Goal: Use online tool/utility: Utilize a website feature to perform a specific function

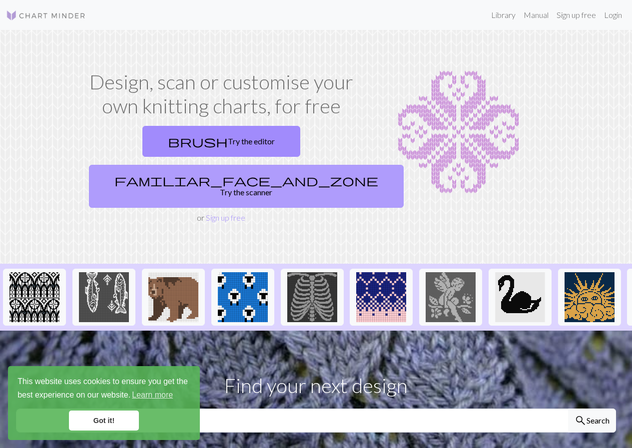
click at [266, 173] on span "familiar_face_and_zone" at bounding box center [246, 180] width 264 height 14
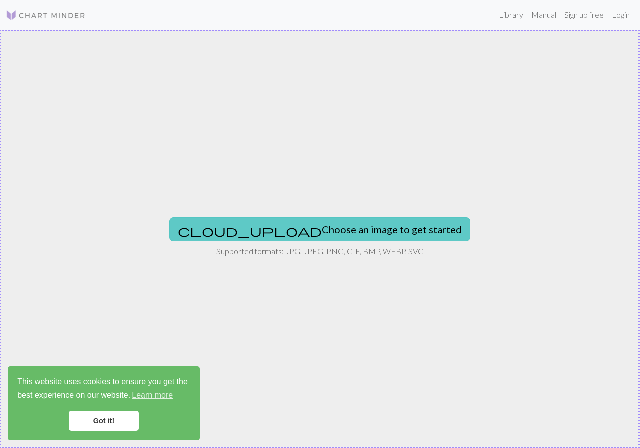
click at [282, 230] on button "cloud_upload Choose an image to get started" at bounding box center [319, 229] width 301 height 24
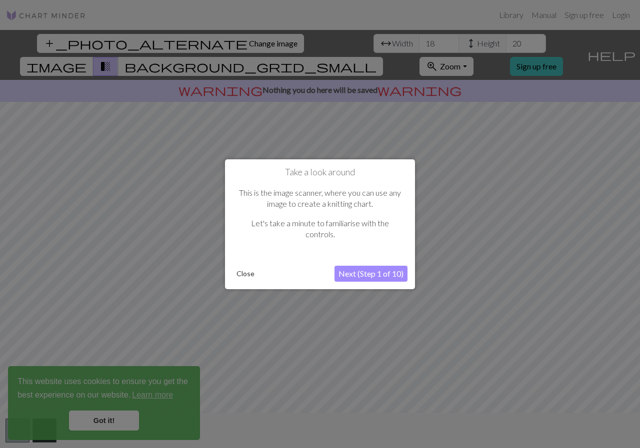
click at [359, 272] on button "Next (Step 1 of 10)" at bounding box center [370, 274] width 73 height 16
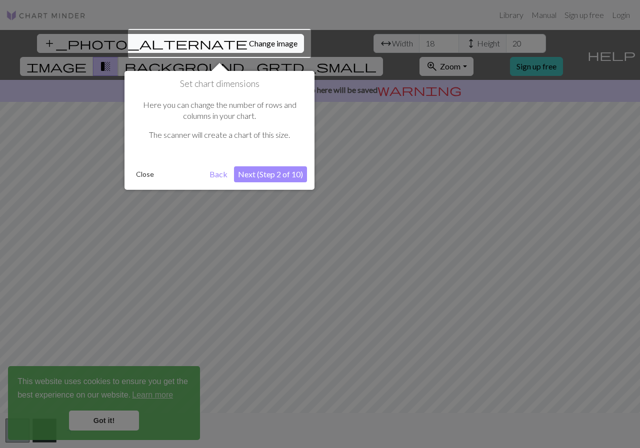
click at [252, 175] on button "Next (Step 2 of 10)" at bounding box center [270, 174] width 73 height 16
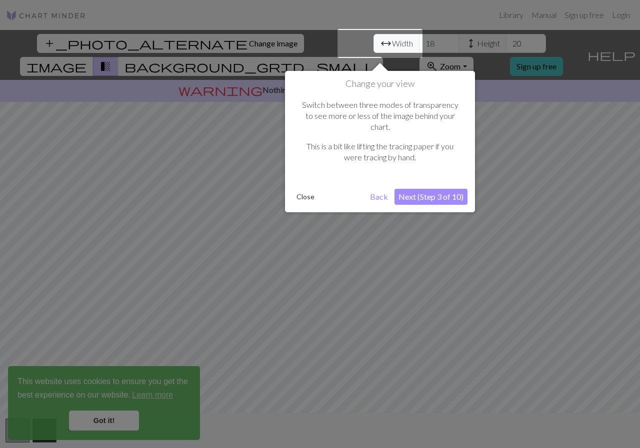
click at [427, 189] on button "Next (Step 3 of 10)" at bounding box center [430, 197] width 73 height 16
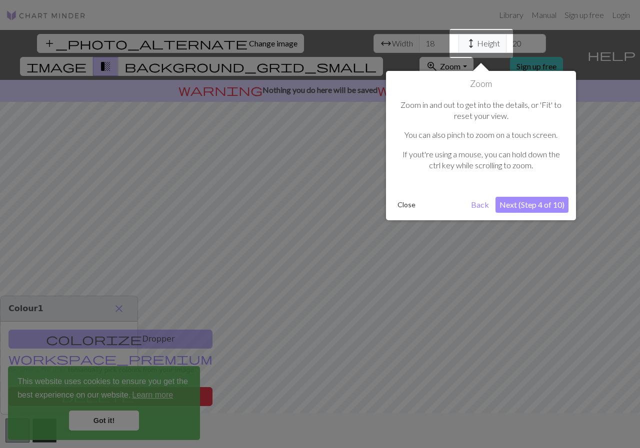
click at [533, 205] on button "Next (Step 4 of 10)" at bounding box center [531, 205] width 73 height 16
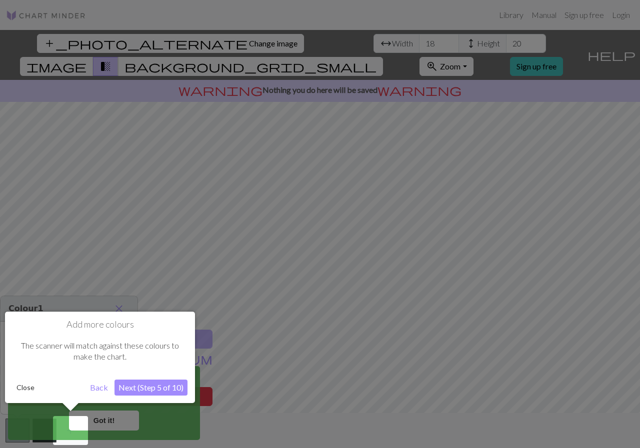
click at [140, 392] on button "Next (Step 5 of 10)" at bounding box center [150, 388] width 73 height 16
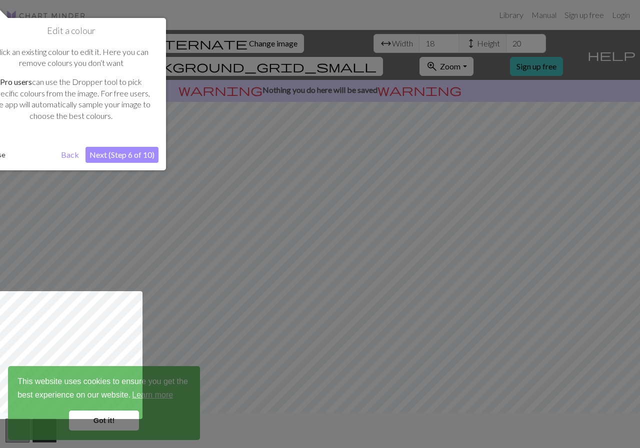
click at [119, 150] on button "Next (Step 6 of 10)" at bounding box center [121, 155] width 73 height 16
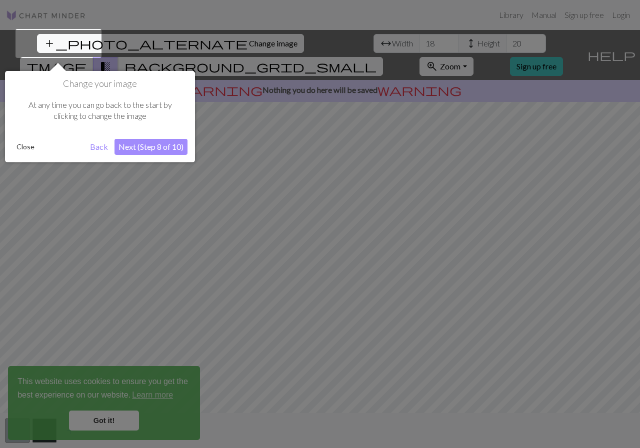
click at [140, 145] on button "Next (Step 8 of 10)" at bounding box center [150, 147] width 73 height 16
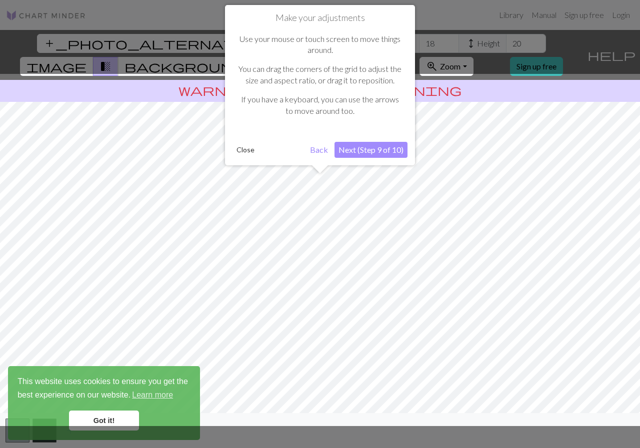
click at [379, 150] on button "Next (Step 9 of 10)" at bounding box center [370, 150] width 73 height 16
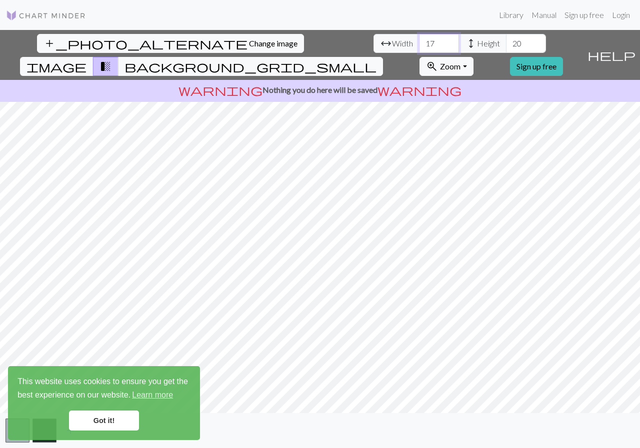
click at [419, 47] on input "17" at bounding box center [439, 43] width 40 height 19
click at [419, 38] on input "18" at bounding box center [439, 43] width 40 height 19
click at [419, 40] on input "19" at bounding box center [439, 43] width 40 height 19
click at [419, 40] on input "20" at bounding box center [439, 43] width 40 height 19
click at [419, 40] on input "21" at bounding box center [439, 43] width 40 height 19
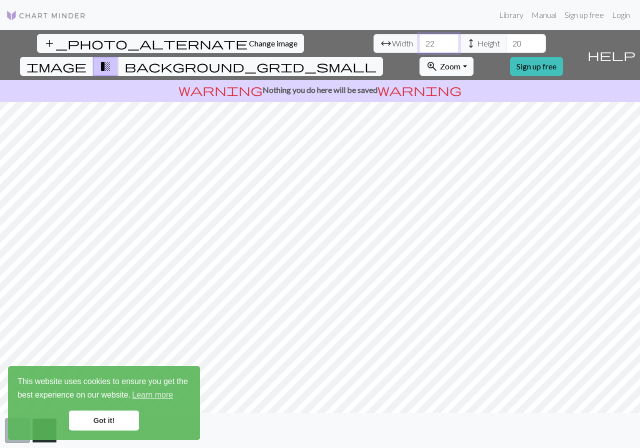
click at [419, 40] on input "22" at bounding box center [439, 43] width 40 height 19
click at [419, 40] on input "23" at bounding box center [439, 43] width 40 height 19
click at [419, 40] on input "24" at bounding box center [439, 43] width 40 height 19
click at [419, 40] on input "25" at bounding box center [439, 43] width 40 height 19
click at [419, 40] on input "26" at bounding box center [439, 43] width 40 height 19
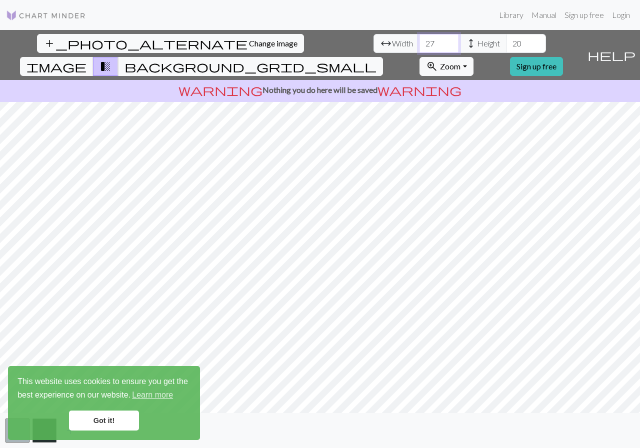
click at [419, 40] on input "27" at bounding box center [439, 43] width 40 height 19
click at [419, 40] on input "28" at bounding box center [439, 43] width 40 height 19
type input "29"
click at [419, 40] on input "29" at bounding box center [439, 43] width 40 height 19
click at [506, 39] on input "21" at bounding box center [526, 43] width 40 height 19
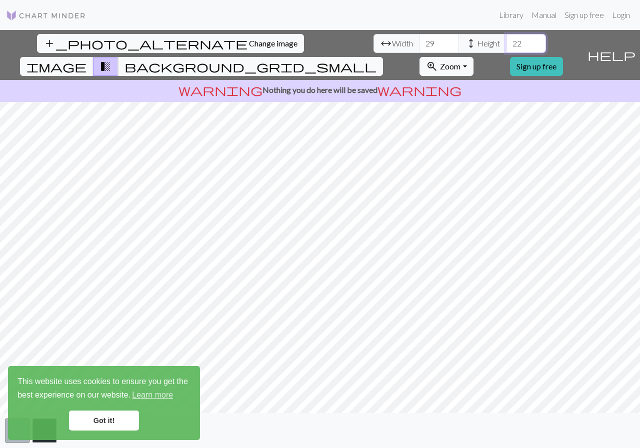
click at [506, 39] on input "22" at bounding box center [526, 43] width 40 height 19
click at [506, 39] on input "23" at bounding box center [526, 43] width 40 height 19
click at [506, 39] on input "24" at bounding box center [526, 43] width 40 height 19
click at [506, 39] on input "25" at bounding box center [526, 43] width 40 height 19
click at [506, 39] on input "26" at bounding box center [526, 43] width 40 height 19
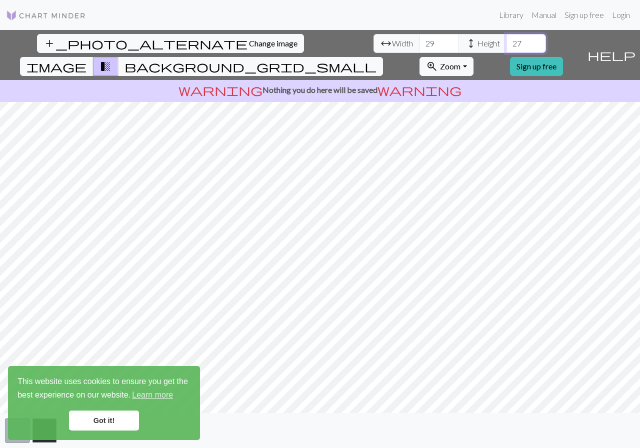
click at [506, 39] on input "27" at bounding box center [526, 43] width 40 height 19
click at [506, 39] on input "28" at bounding box center [526, 43] width 40 height 19
click at [506, 39] on input "29" at bounding box center [526, 43] width 40 height 19
click at [506, 39] on input "30" at bounding box center [526, 43] width 40 height 19
click at [506, 39] on input "31" at bounding box center [526, 43] width 40 height 19
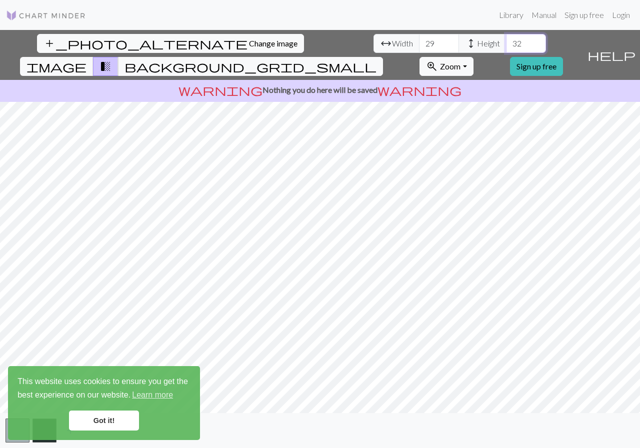
click at [506, 39] on input "32" at bounding box center [526, 43] width 40 height 19
click at [506, 39] on input "33" at bounding box center [526, 43] width 40 height 19
click at [506, 39] on input "34" at bounding box center [526, 43] width 40 height 19
click at [506, 39] on input "35" at bounding box center [526, 43] width 40 height 19
click at [506, 39] on input "36" at bounding box center [526, 43] width 40 height 19
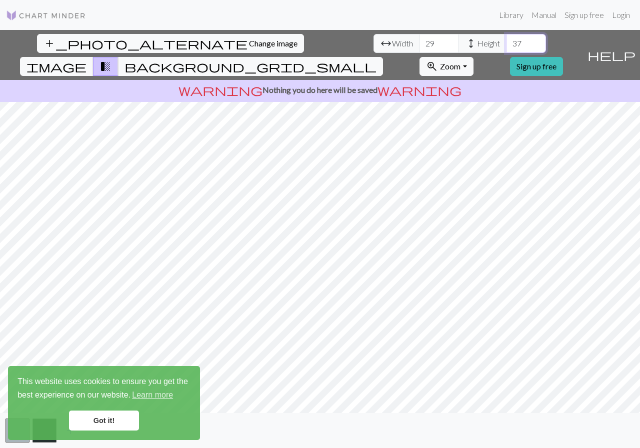
click at [506, 39] on input "37" at bounding box center [526, 43] width 40 height 19
click at [506, 39] on input "38" at bounding box center [526, 43] width 40 height 19
click at [506, 39] on input "39" at bounding box center [526, 43] width 40 height 19
click at [506, 39] on input "40" at bounding box center [526, 43] width 40 height 19
click at [506, 39] on input "41" at bounding box center [526, 43] width 40 height 19
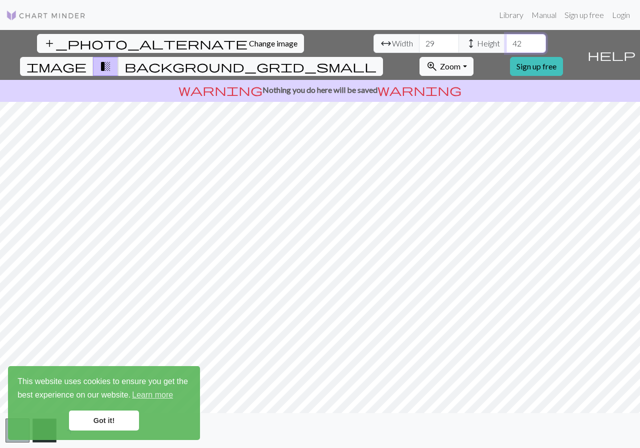
click at [506, 39] on input "42" at bounding box center [526, 43] width 40 height 19
click at [506, 39] on input "43" at bounding box center [526, 43] width 40 height 19
click at [506, 39] on input "44" at bounding box center [526, 43] width 40 height 19
click at [506, 39] on input "45" at bounding box center [526, 43] width 40 height 19
click at [506, 39] on input "46" at bounding box center [526, 43] width 40 height 19
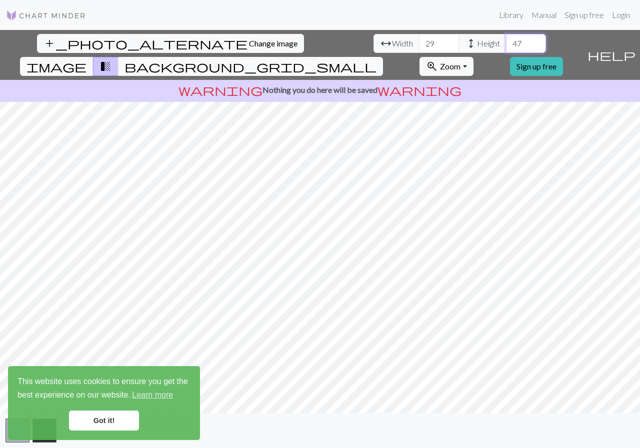
click at [506, 39] on input "47" at bounding box center [526, 43] width 40 height 19
click at [506, 39] on input "48" at bounding box center [526, 43] width 40 height 19
click at [86, 59] on span "image" at bounding box center [56, 66] width 60 height 14
click at [111, 59] on span "transition_fade" at bounding box center [105, 66] width 12 height 14
click at [376, 59] on span "background_grid_small" at bounding box center [250, 66] width 252 height 14
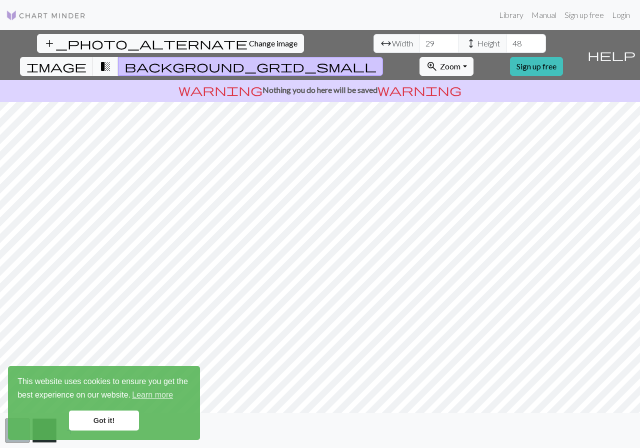
click at [111, 59] on span "transition_fade" at bounding box center [105, 66] width 12 height 14
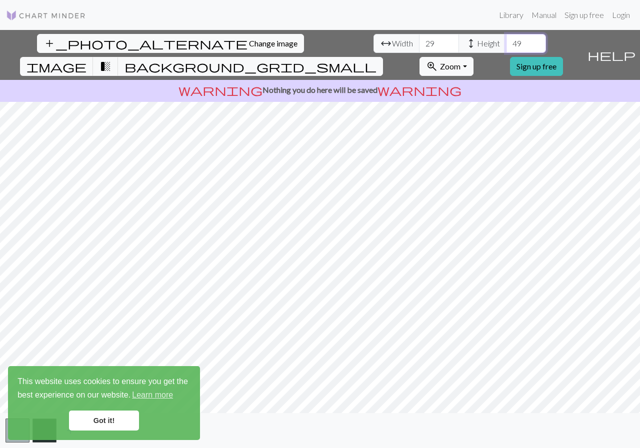
click at [506, 41] on input "49" at bounding box center [526, 43] width 40 height 19
type input "50"
click at [506, 41] on input "50" at bounding box center [526, 43] width 40 height 19
click at [419, 41] on input "30" at bounding box center [439, 43] width 40 height 19
click at [419, 41] on input "31" at bounding box center [439, 43] width 40 height 19
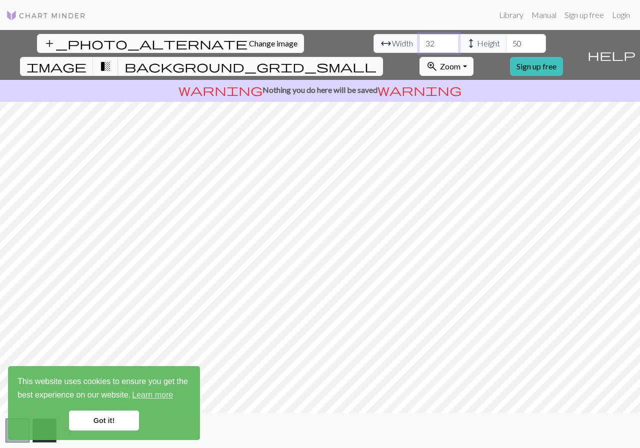
click at [419, 41] on input "32" at bounding box center [439, 43] width 40 height 19
click at [419, 41] on input "33" at bounding box center [439, 43] width 40 height 19
click at [419, 41] on input "34" at bounding box center [439, 43] width 40 height 19
type input "35"
click at [419, 41] on input "35" at bounding box center [439, 43] width 40 height 19
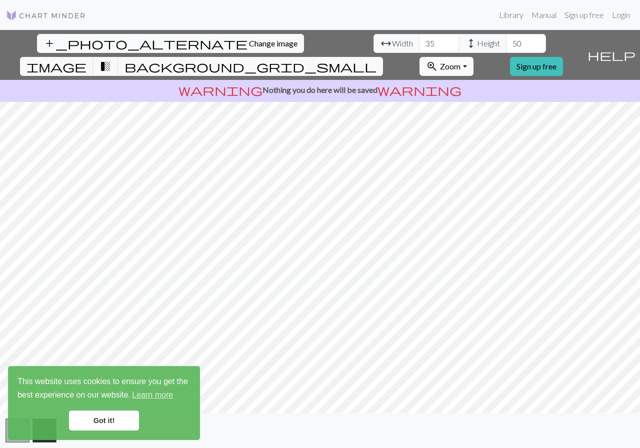
click at [473, 57] on button "zoom_in Zoom Zoom" at bounding box center [445, 66] width 53 height 19
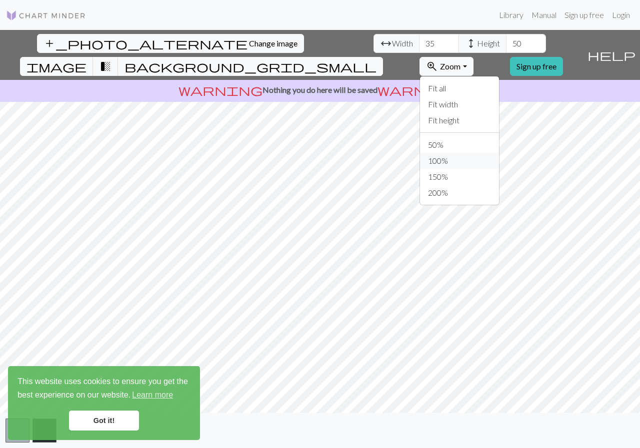
click at [481, 153] on button "100%" at bounding box center [459, 161] width 79 height 16
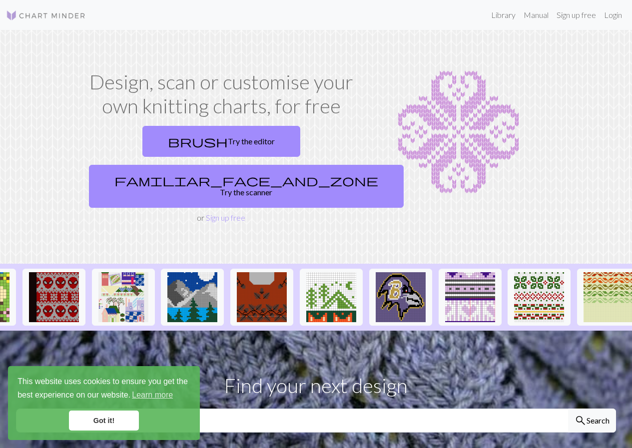
scroll to position [0, 1102]
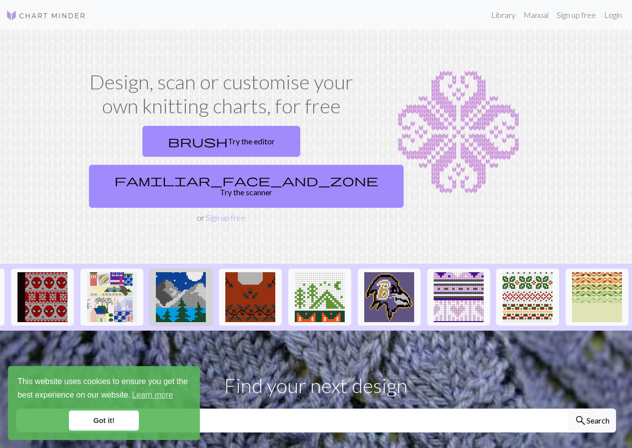
click at [168, 272] on img at bounding box center [181, 297] width 50 height 50
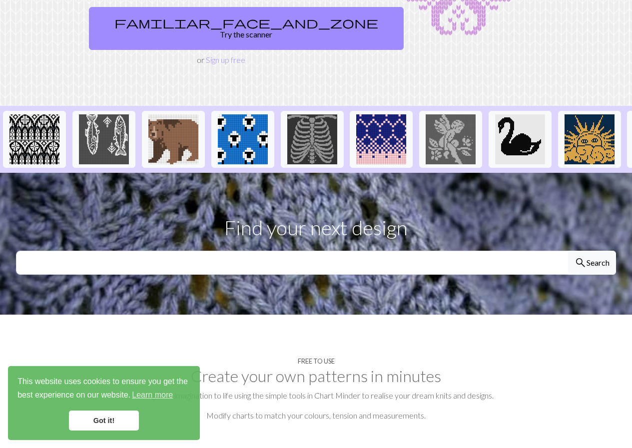
scroll to position [150, 0]
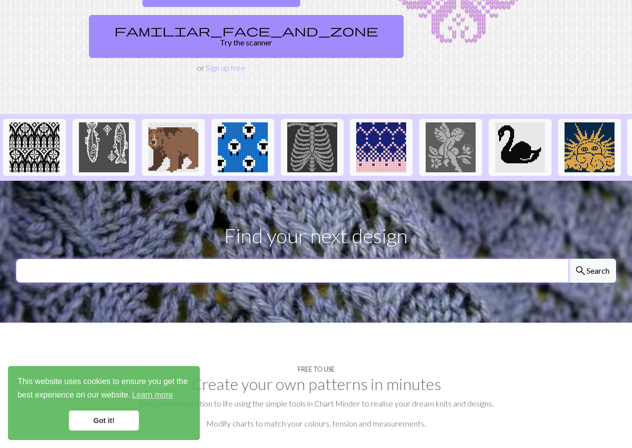
click at [298, 259] on input "text" at bounding box center [292, 271] width 553 height 24
type input "landscape"
click at [568, 259] on button "search Search" at bounding box center [592, 271] width 48 height 24
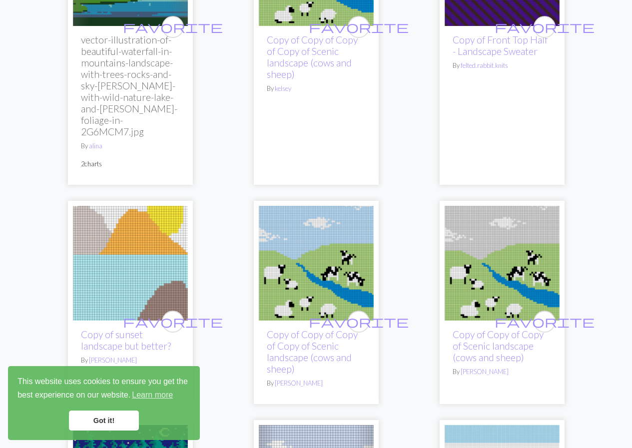
scroll to position [2698, 0]
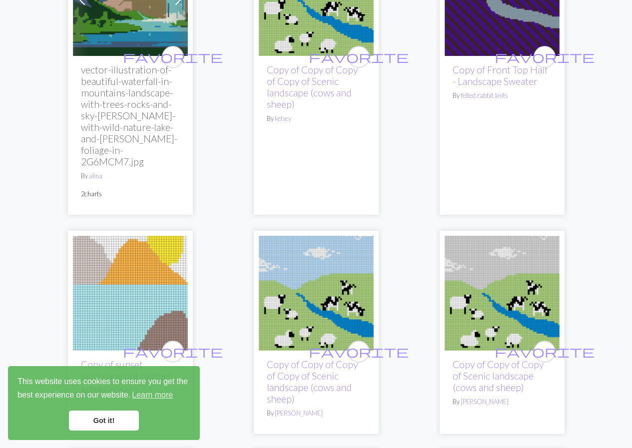
click at [141, 236] on img at bounding box center [130, 293] width 115 height 115
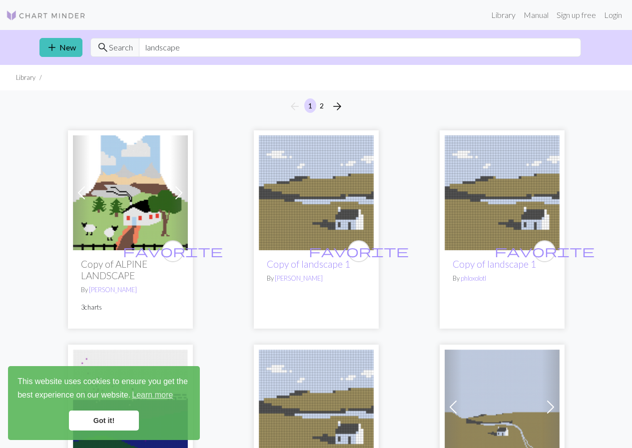
click at [525, 187] on img at bounding box center [502, 192] width 115 height 115
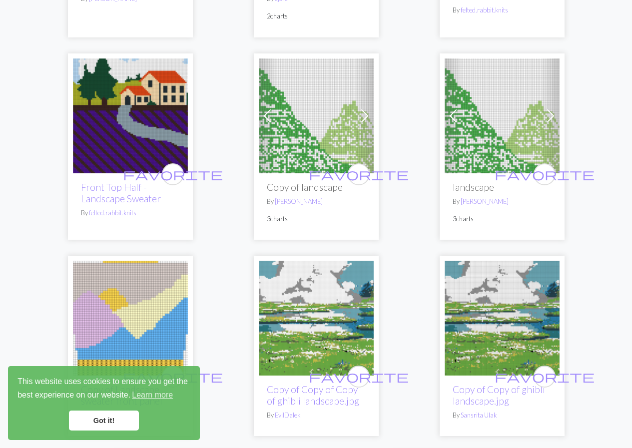
scroll to position [3547, 0]
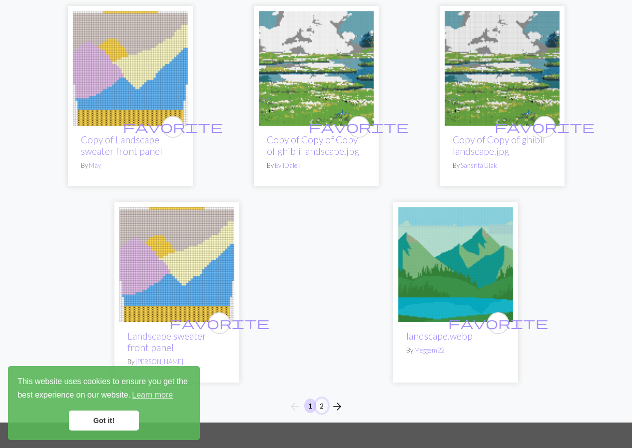
click at [323, 399] on button "2" at bounding box center [322, 406] width 12 height 14
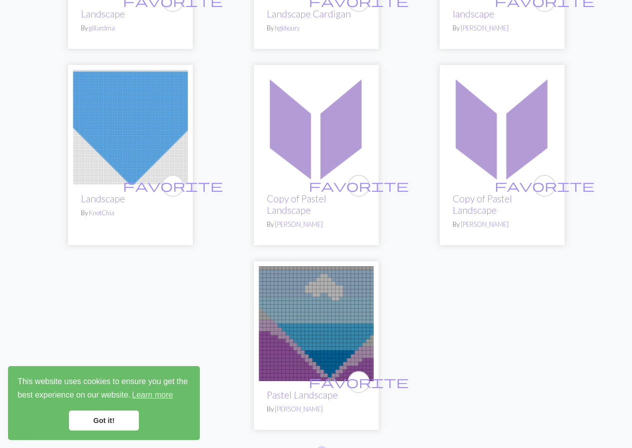
scroll to position [2513, 0]
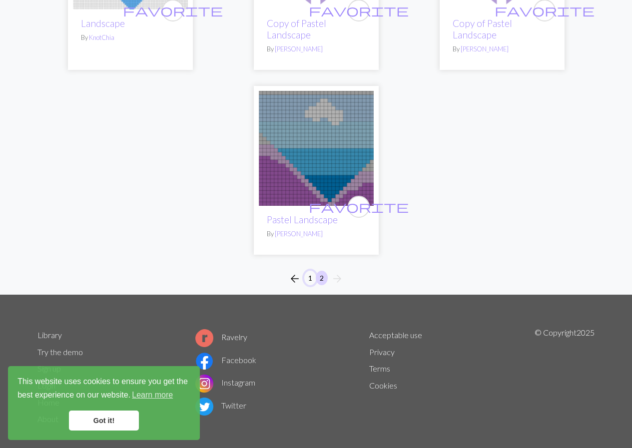
click at [311, 271] on button "1" at bounding box center [310, 278] width 12 height 14
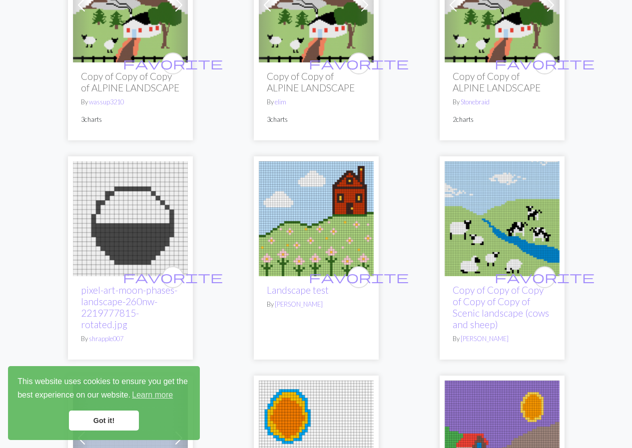
scroll to position [899, 0]
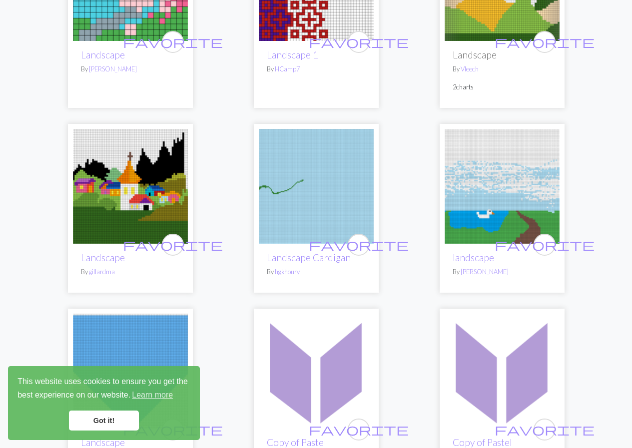
scroll to position [27, 0]
